Goal: Go to known website: Go to known website

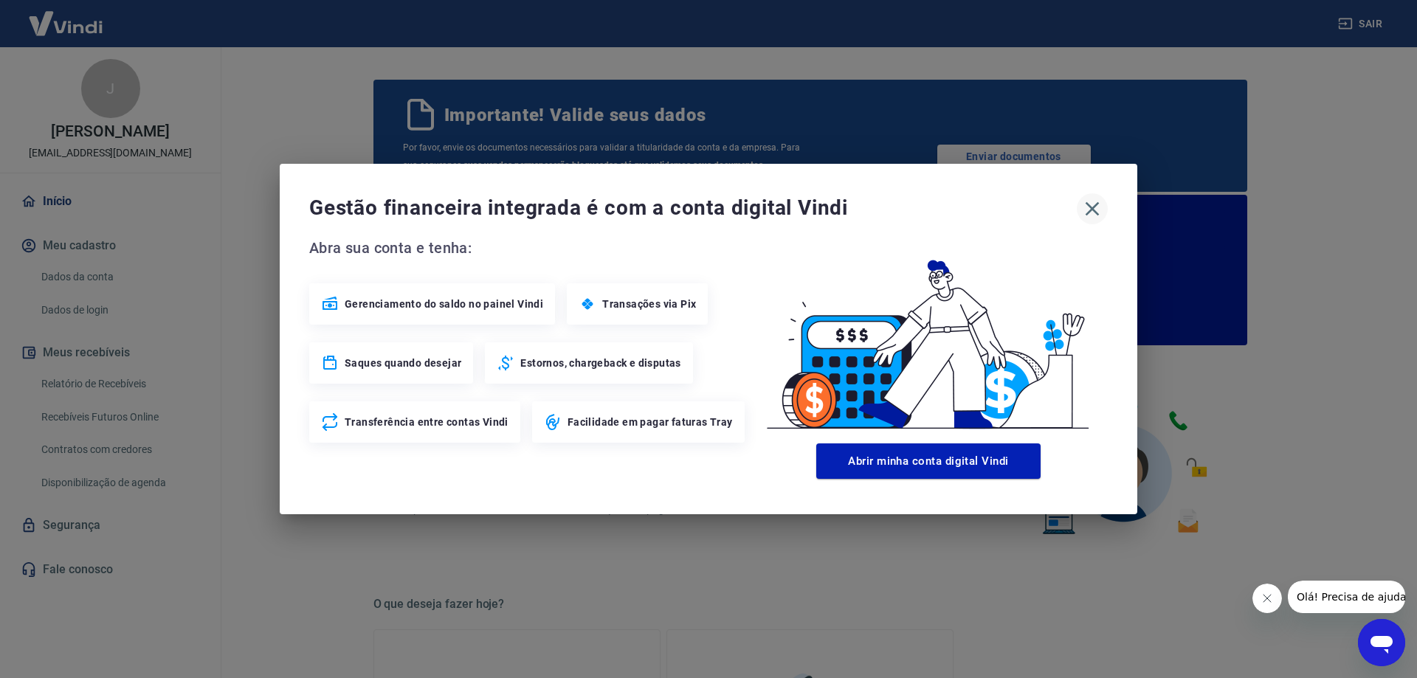
click at [1095, 202] on icon "button" at bounding box center [1092, 209] width 24 height 24
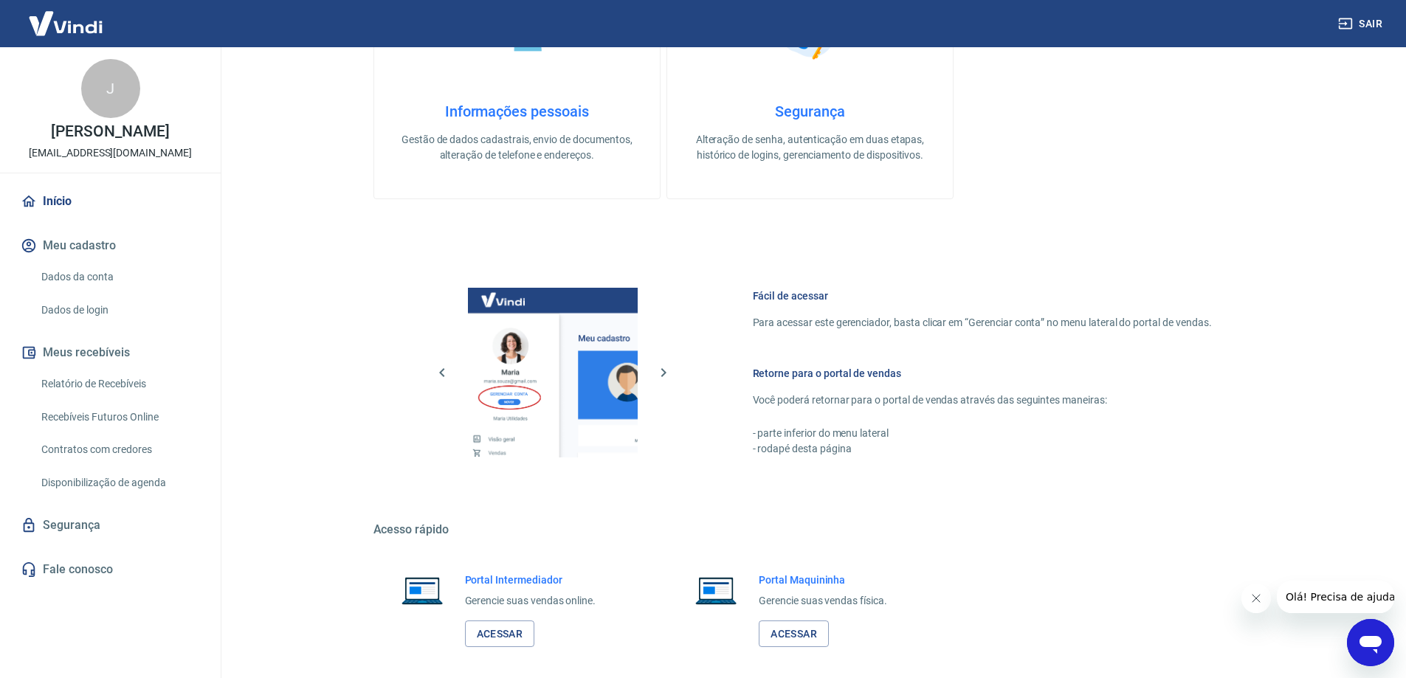
scroll to position [740, 0]
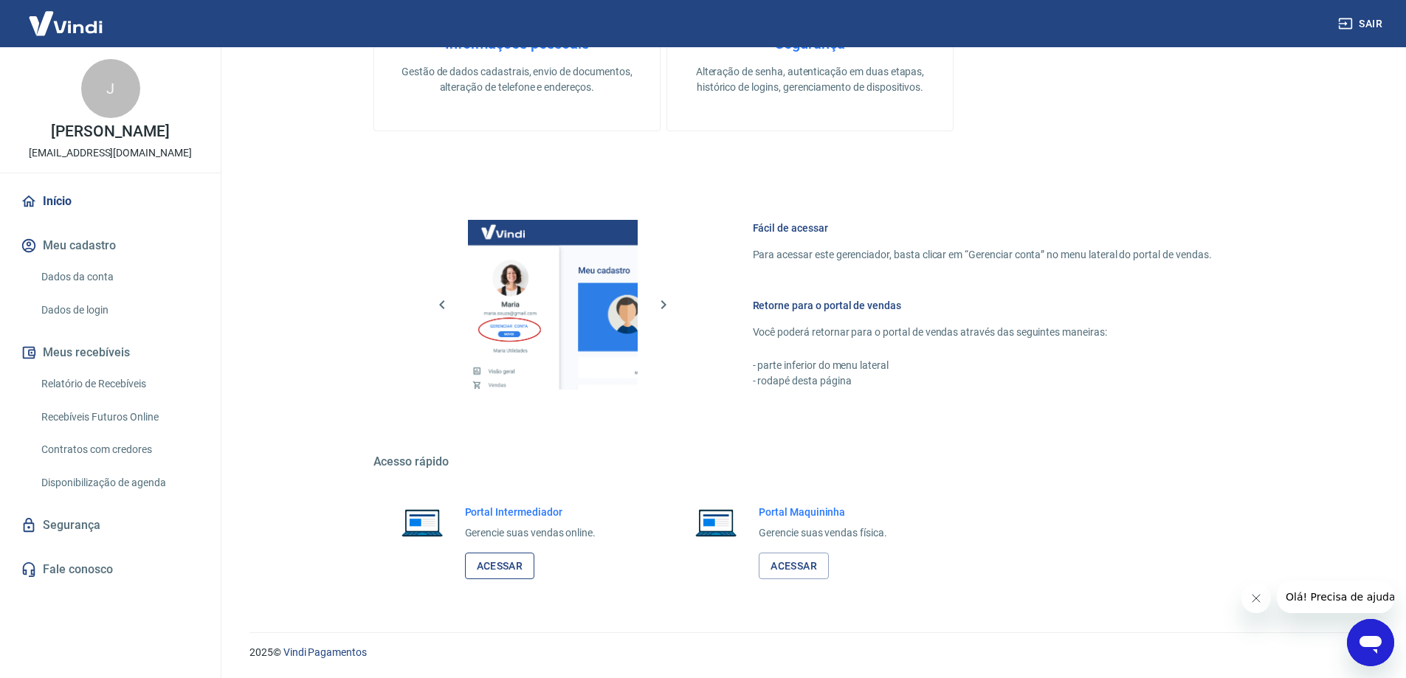
click at [512, 562] on link "Acessar" at bounding box center [500, 566] width 70 height 27
